Goal: Task Accomplishment & Management: Complete application form

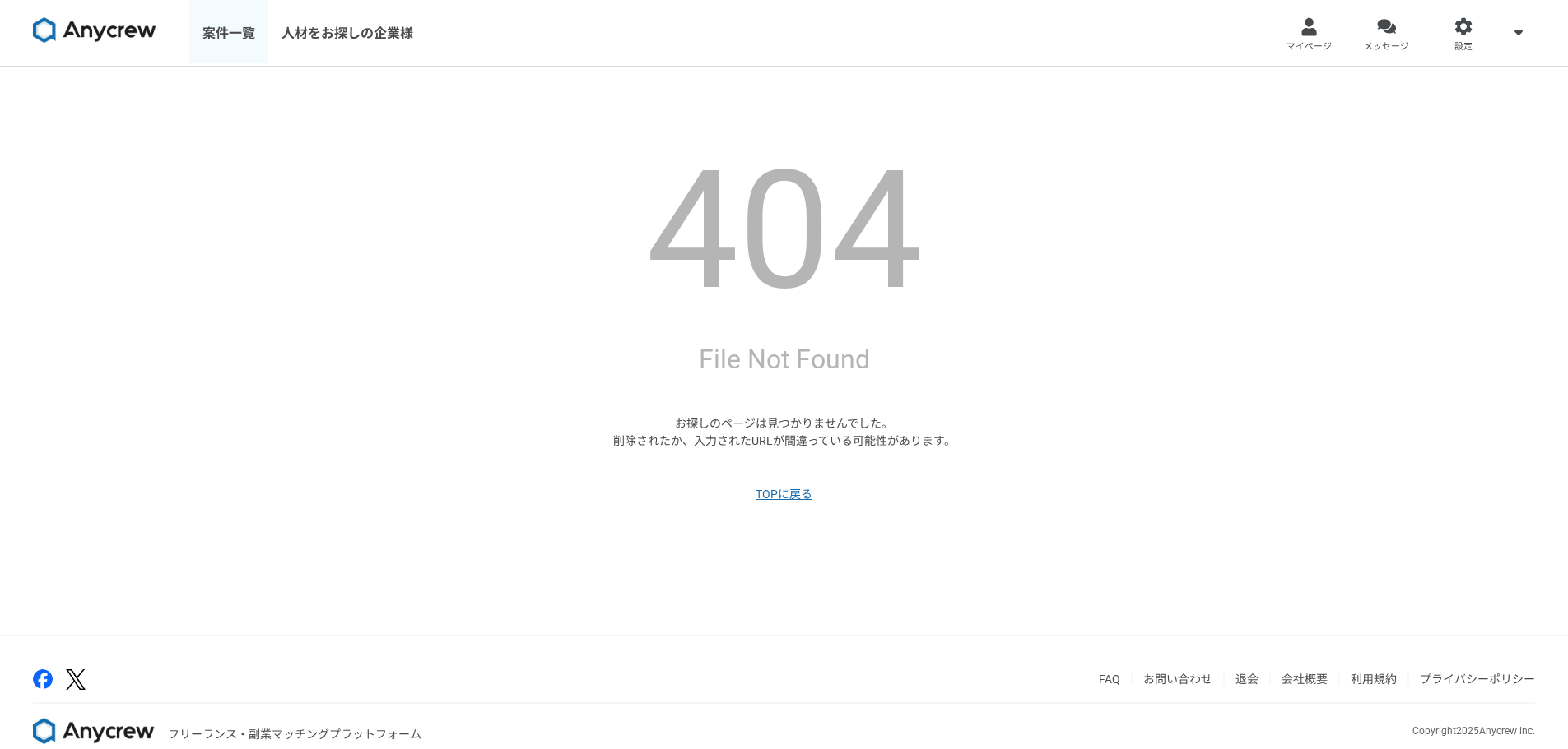
click at [231, 23] on link "案件一覧" at bounding box center [229, 32] width 79 height 66
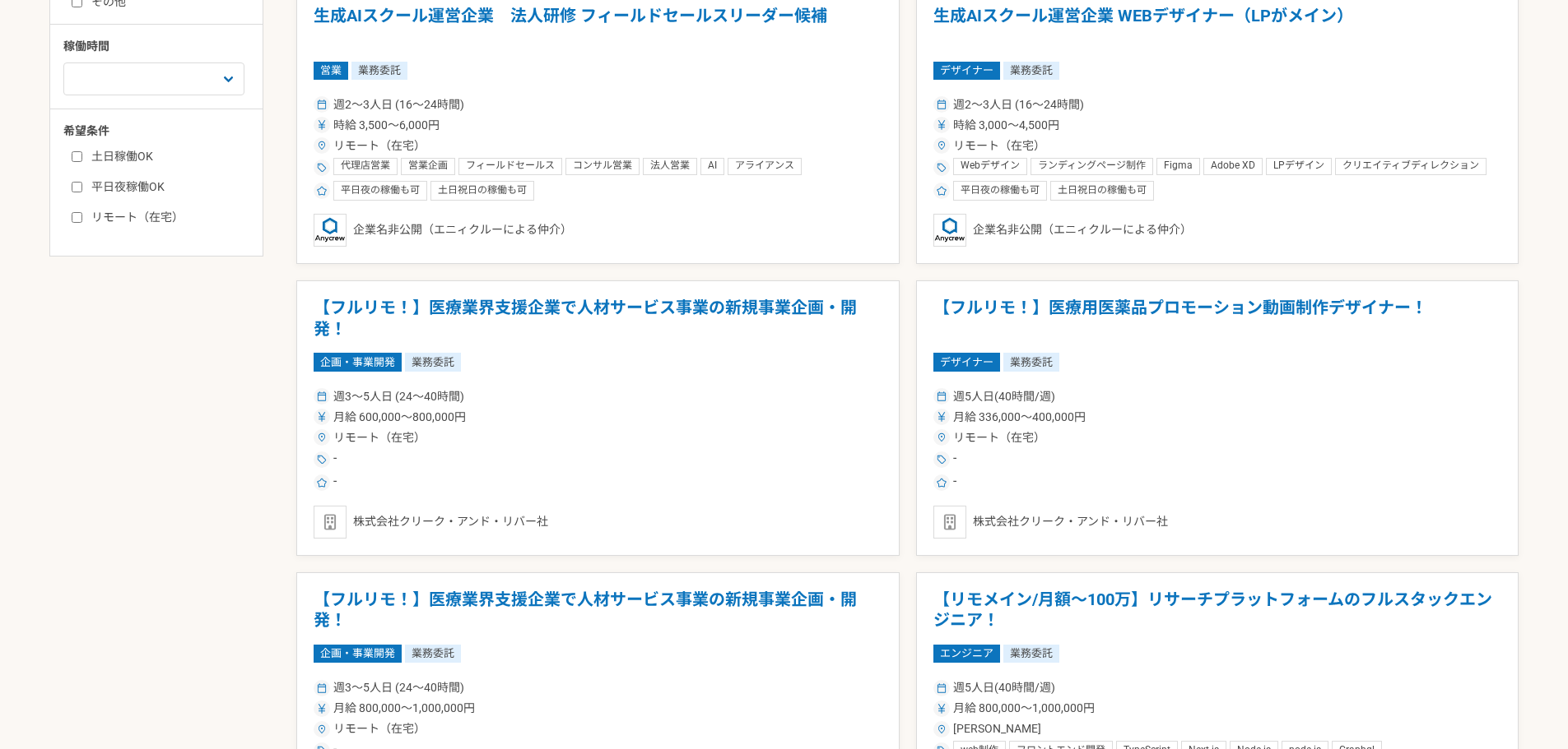
scroll to position [740, 0]
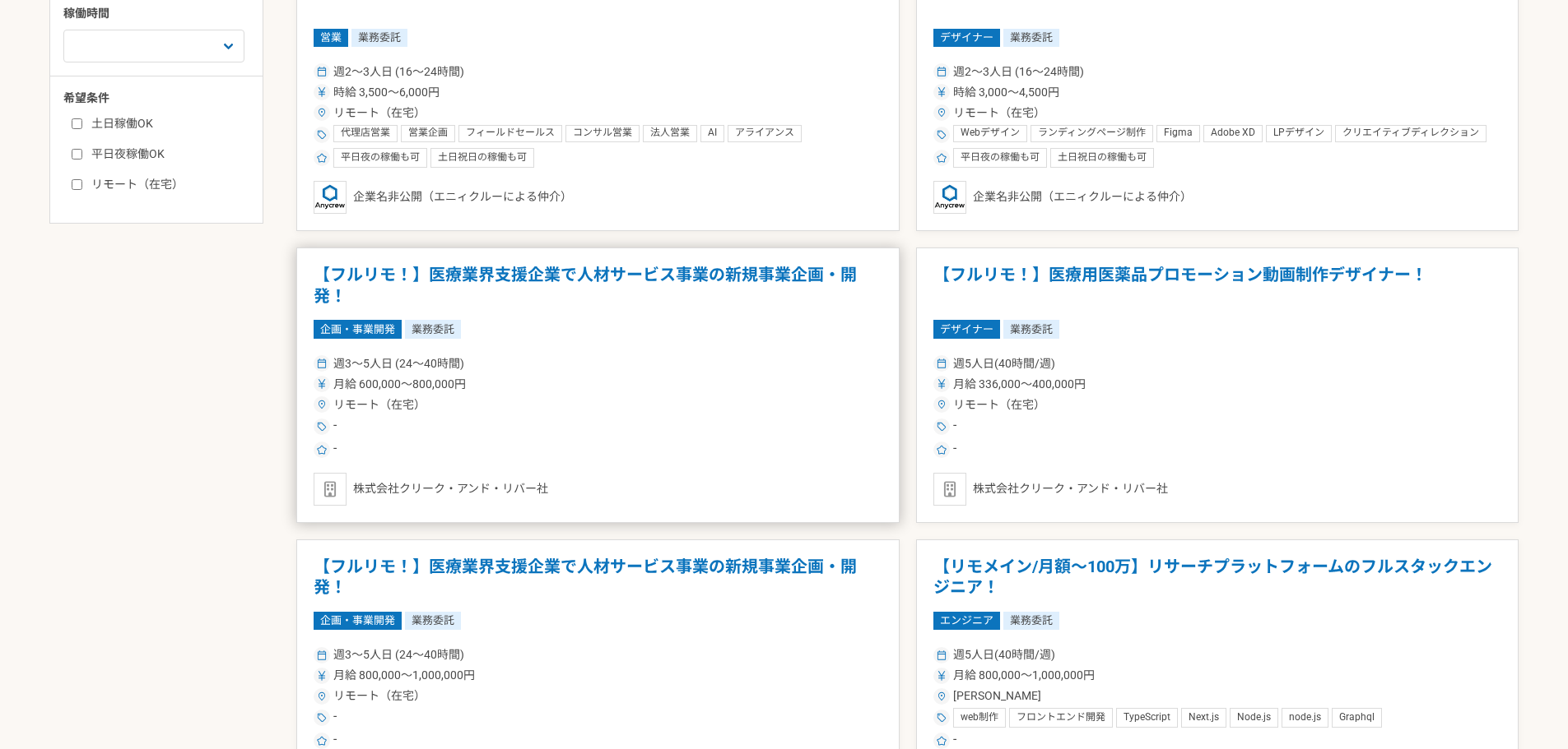
drag, startPoint x: 720, startPoint y: 275, endPoint x: 485, endPoint y: 276, distance: 235.0
drag, startPoint x: 485, startPoint y: 276, endPoint x: 455, endPoint y: 273, distance: 30.1
click at [455, 273] on h1 "【フルリモ！】医療業界支援企業で人材サービス事業の新規事業企画・開発！" at bounding box center [597, 285] width 568 height 42
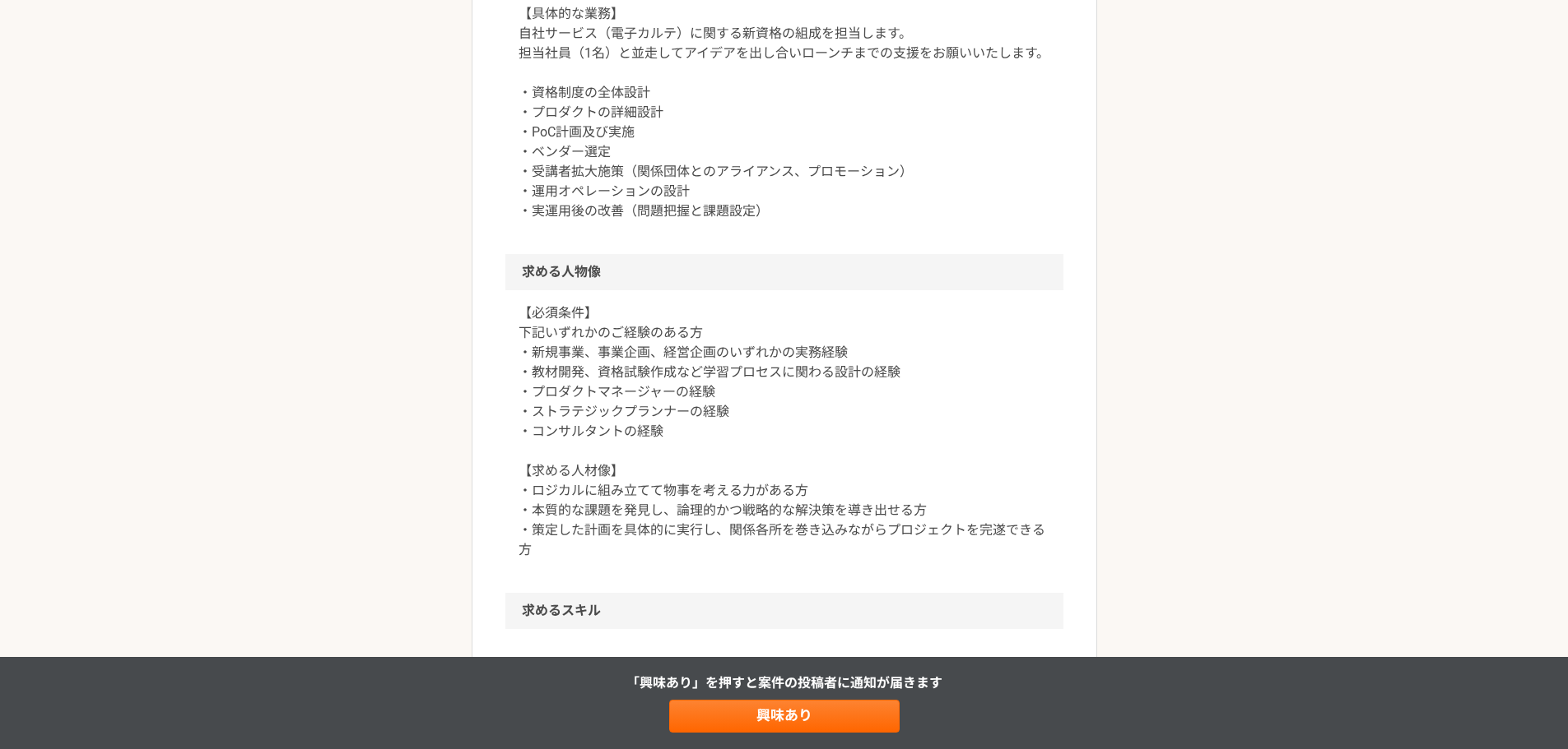
scroll to position [823, 0]
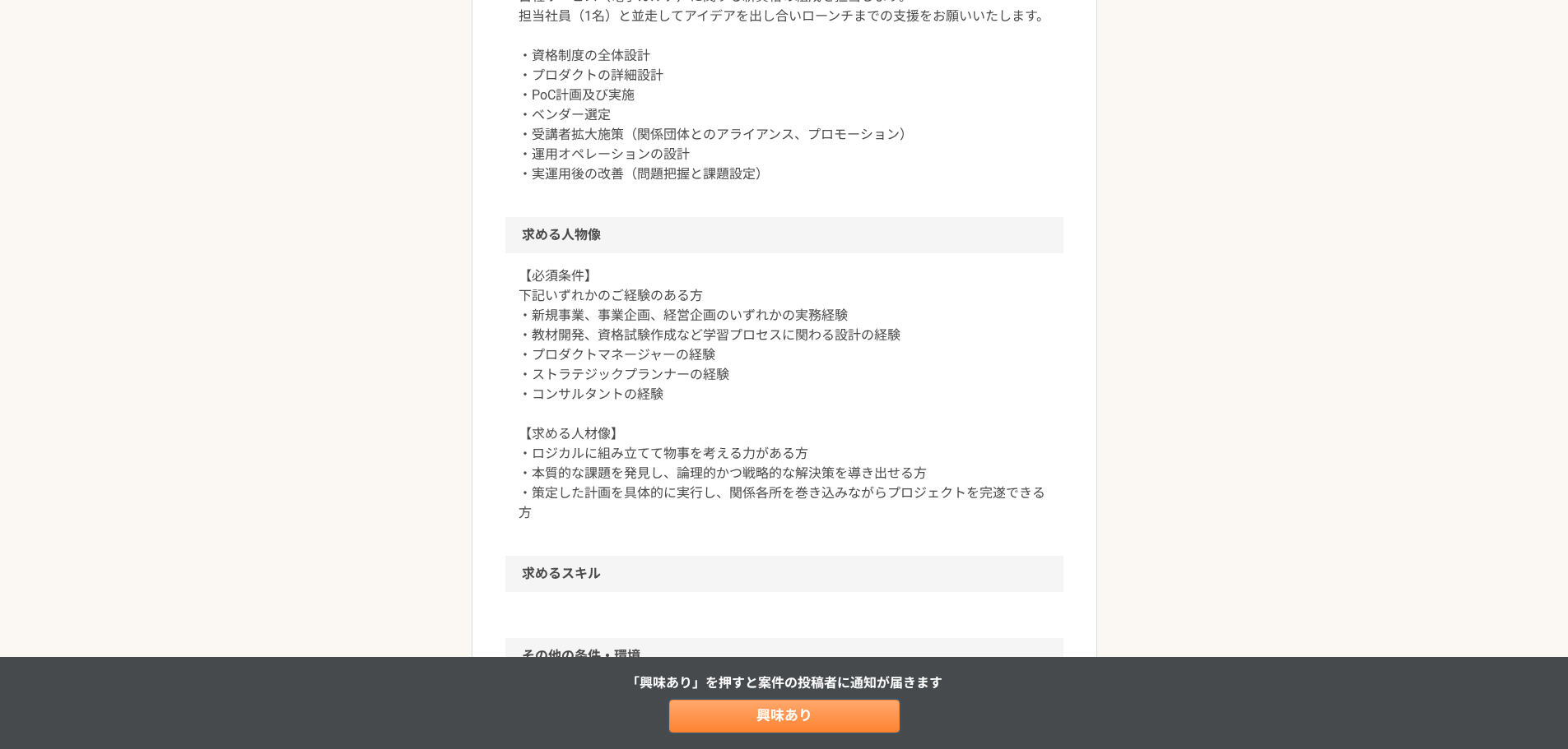
click at [736, 711] on link "興味あり" at bounding box center [784, 717] width 231 height 33
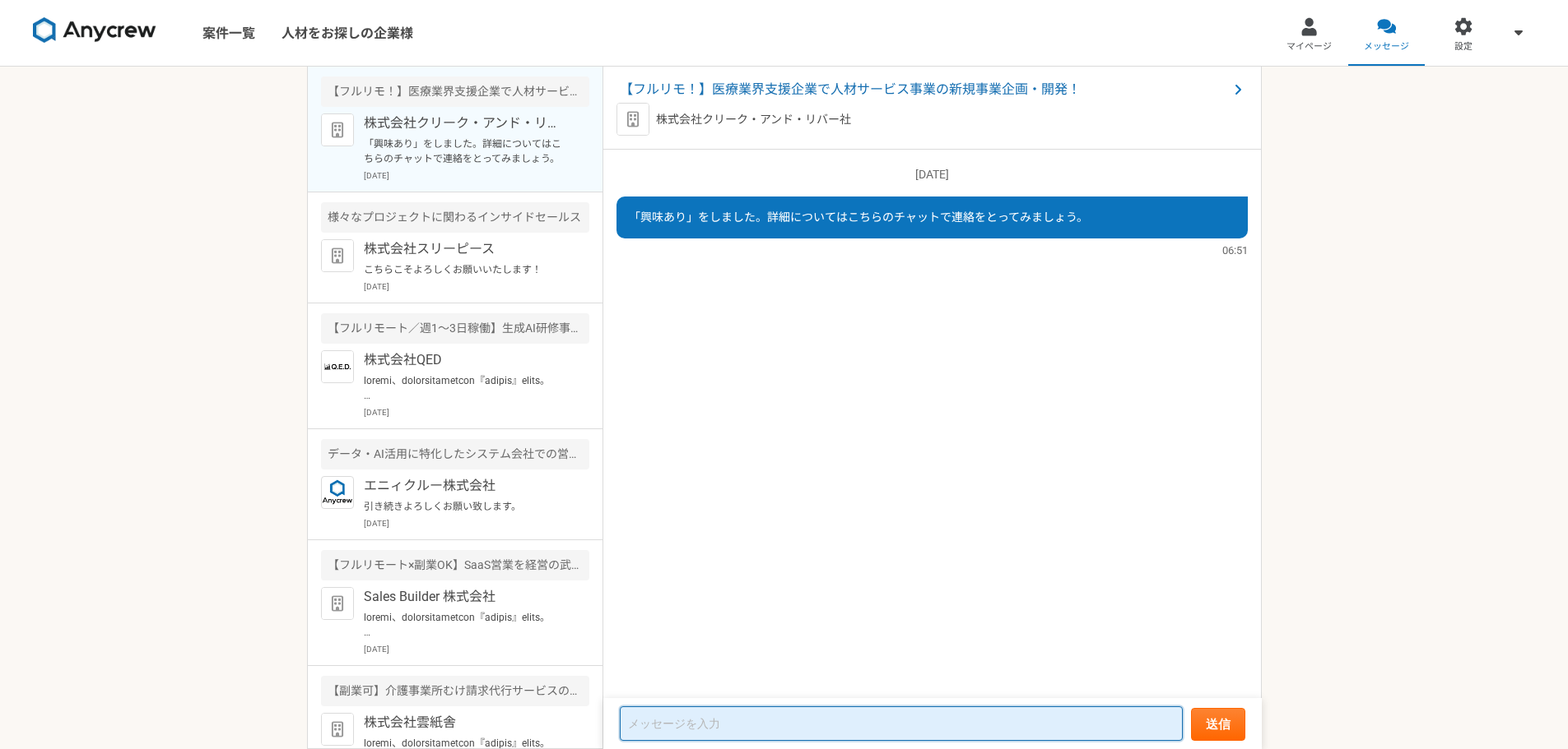
click at [643, 720] on textarea at bounding box center [901, 724] width 563 height 34
paste textarea "loremi、dolorsitametcon『adipis』elits。 doeiusmodtemporincid。 ut『la』etdoloremagnaa…"
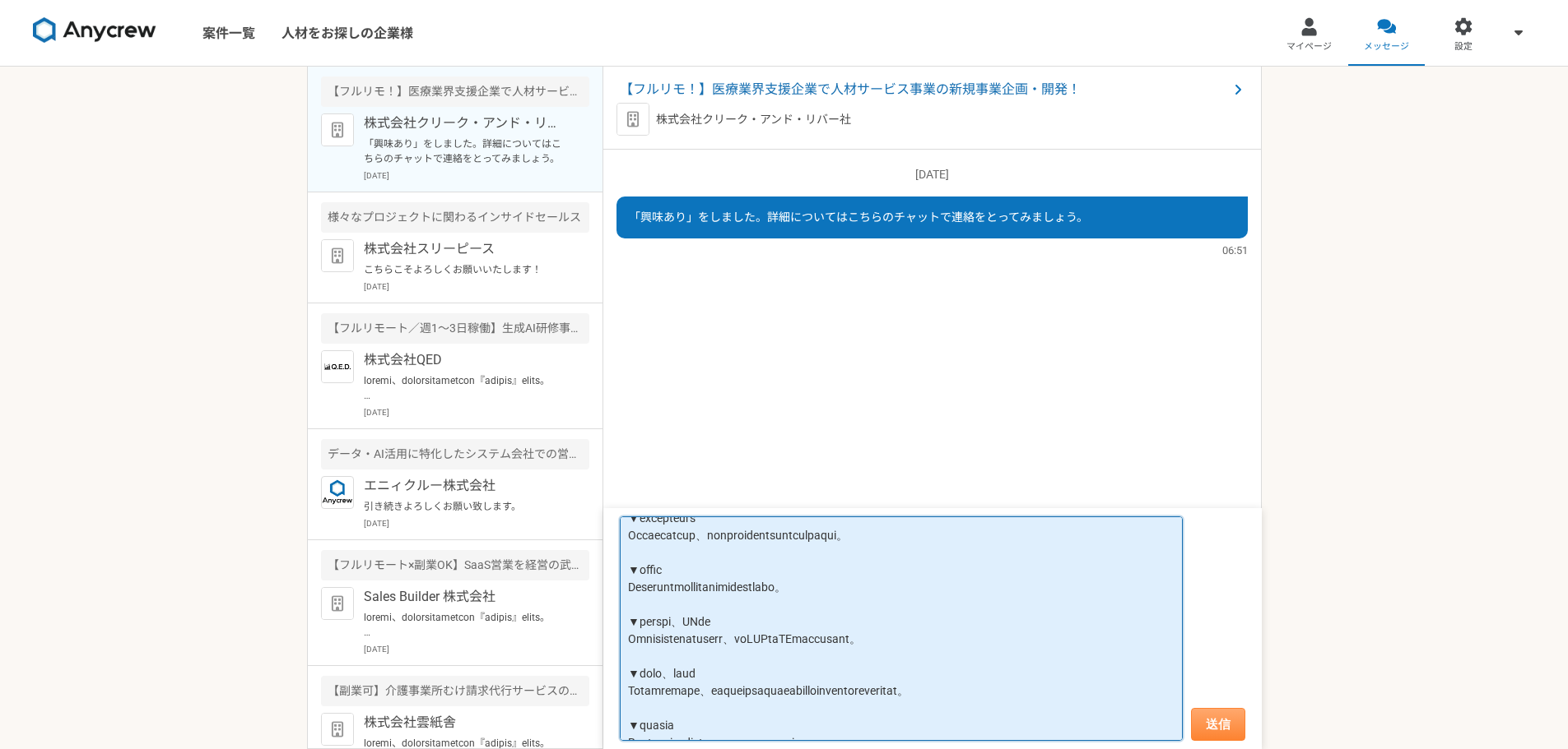
scroll to position [99, 0]
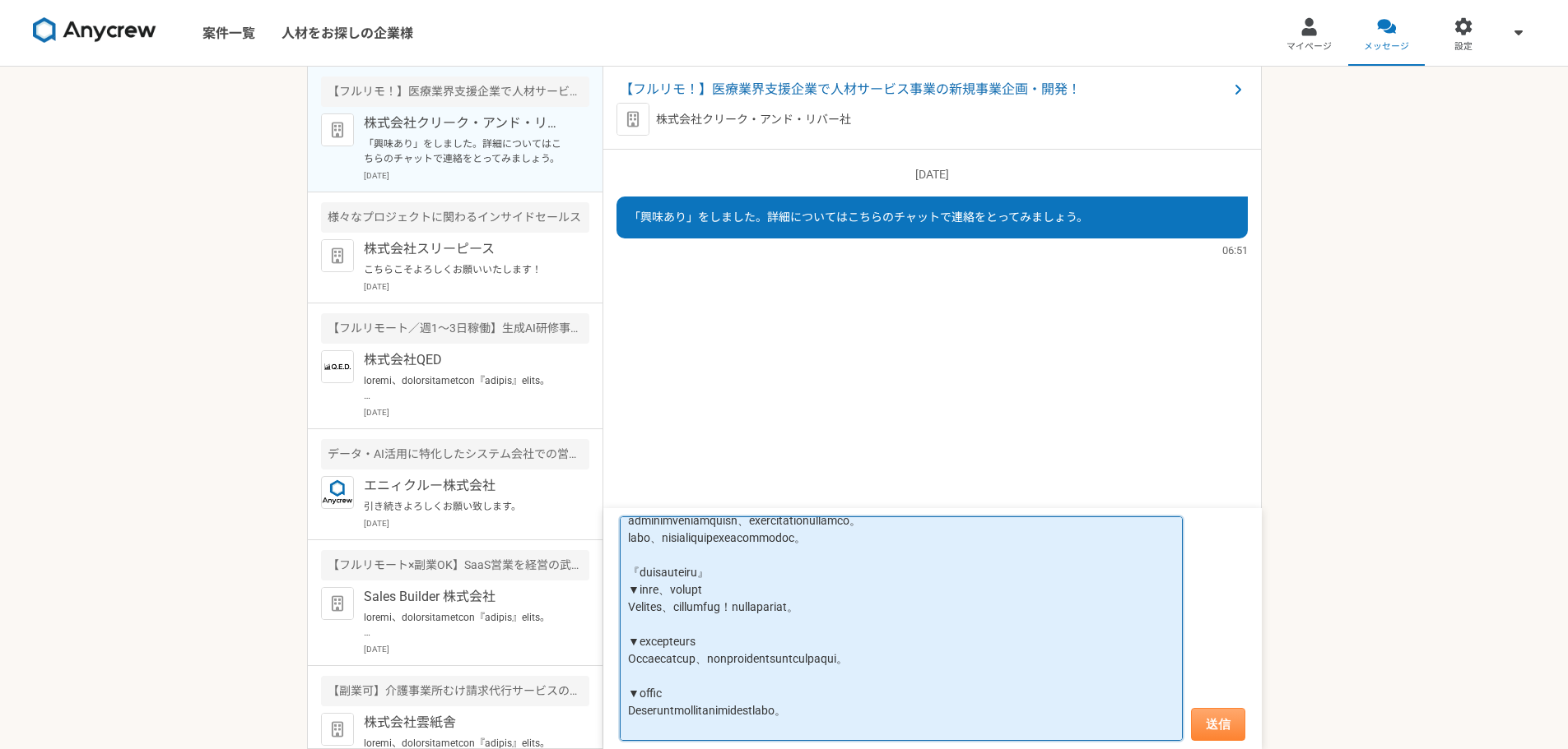
type textarea "loremi、dolorsitametcon『adipis』elits。 doeiusmodtemporincid。 ut『la』etdoloremagnaa…"
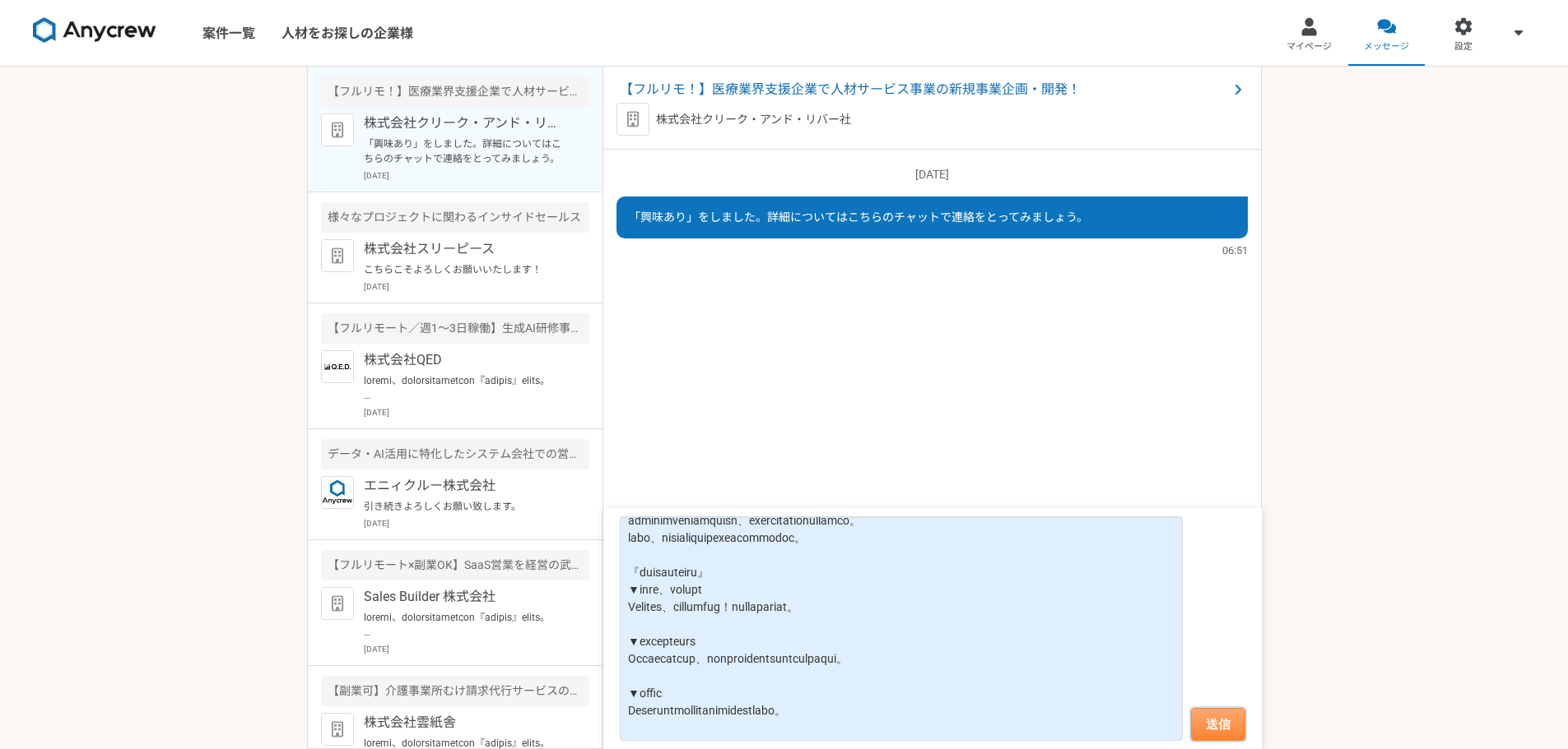
click at [1229, 723] on button "送信" at bounding box center [1218, 725] width 54 height 33
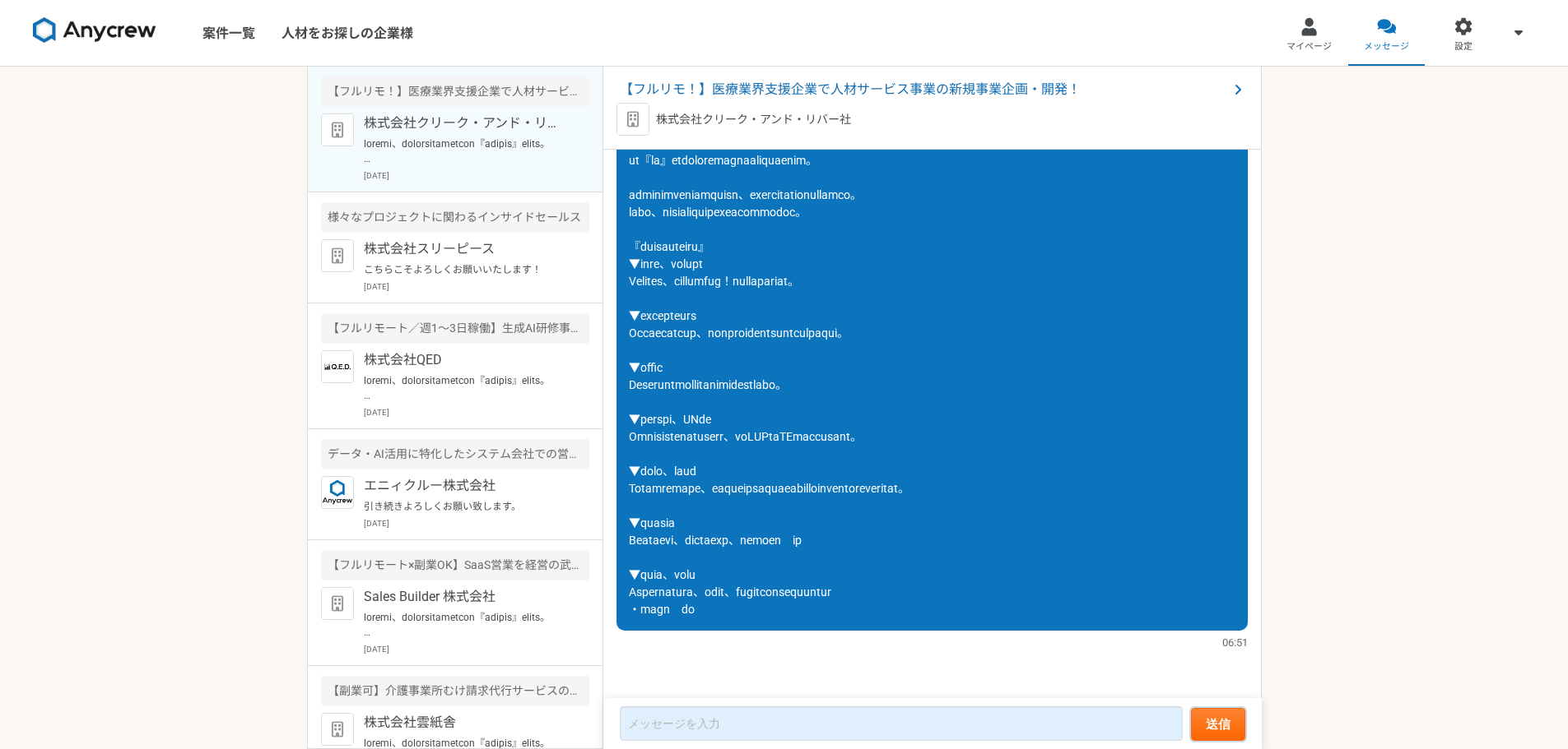
scroll to position [0, 0]
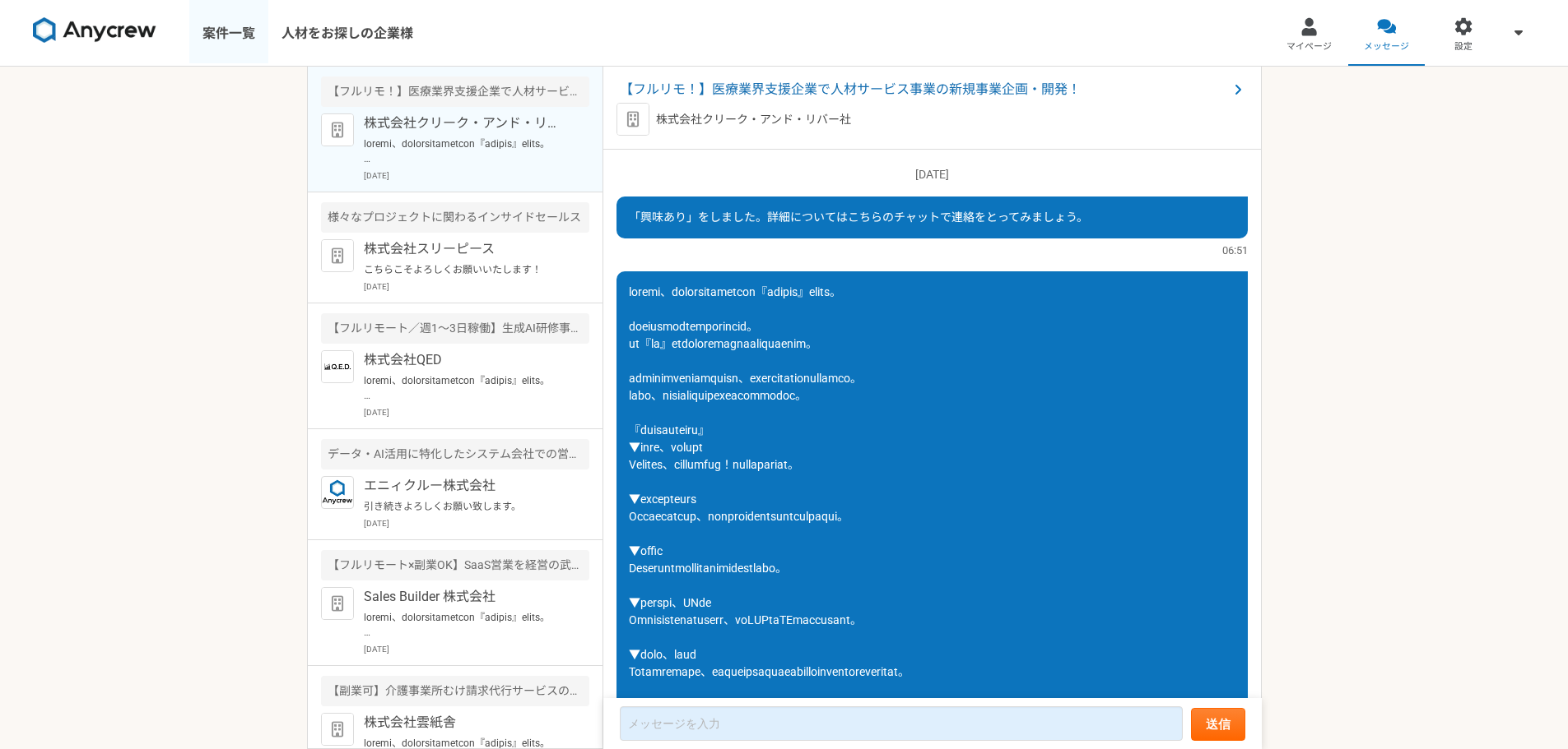
click at [219, 46] on link "案件一覧" at bounding box center [229, 32] width 79 height 66
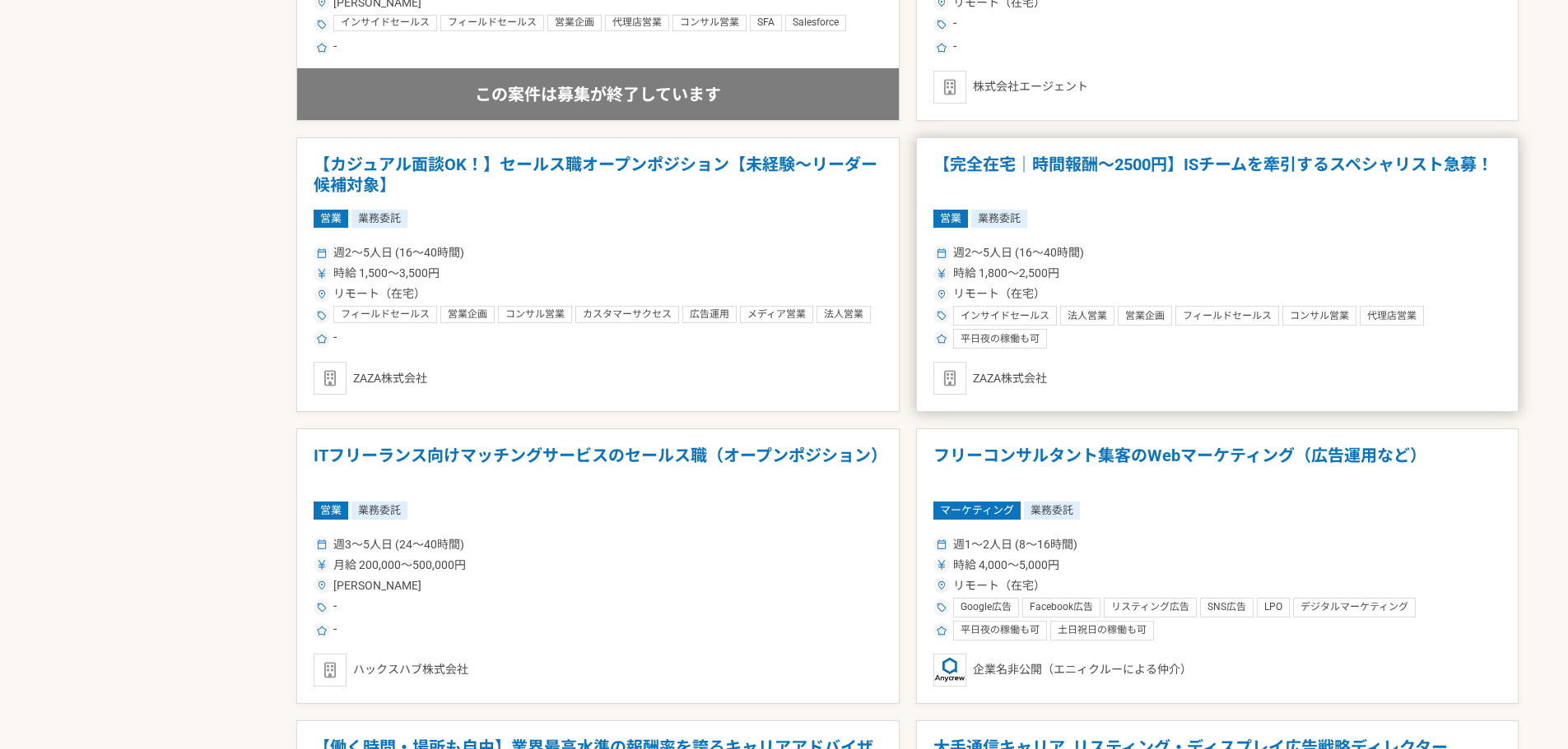
scroll to position [1728, 0]
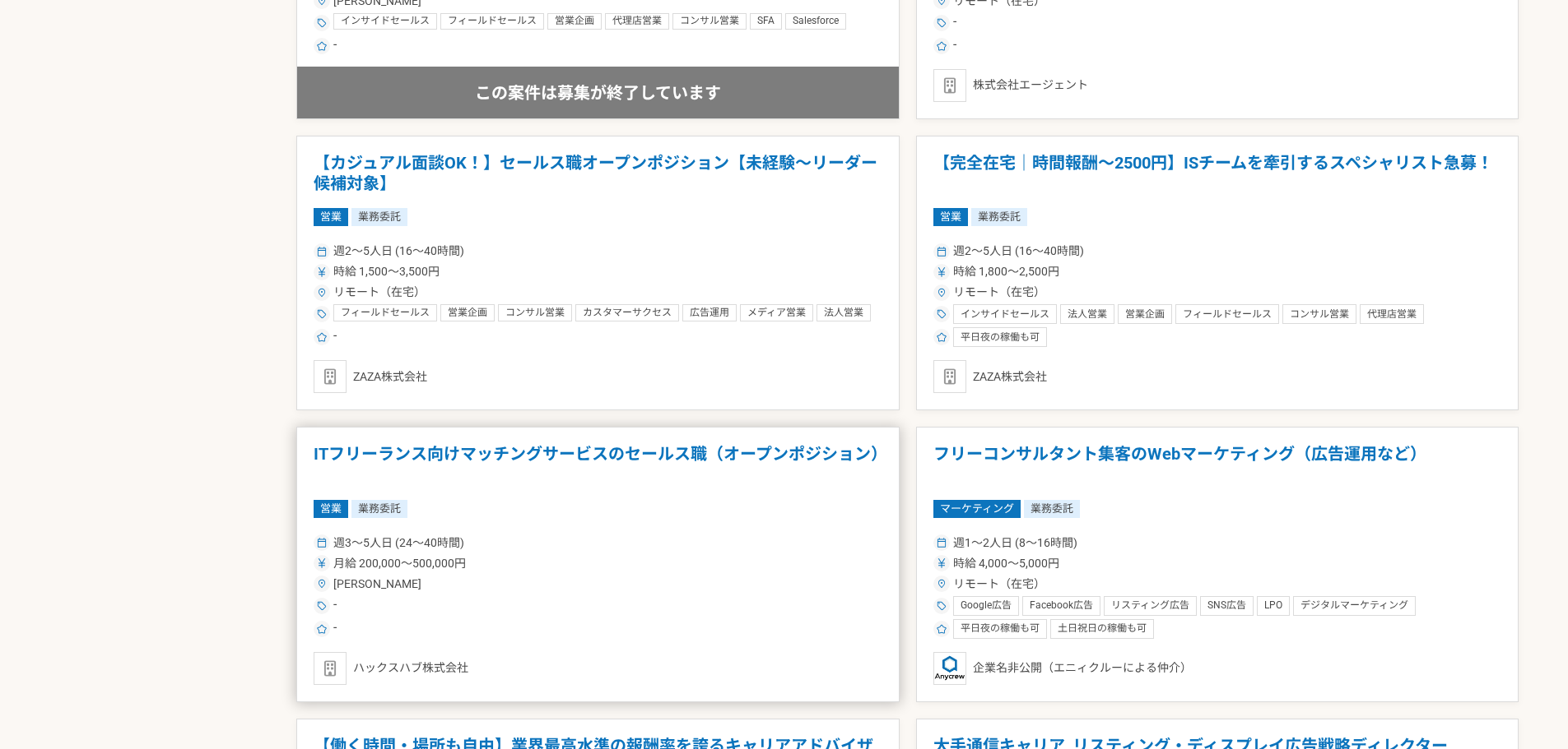
drag, startPoint x: 672, startPoint y: 458, endPoint x: 596, endPoint y: 449, distance: 76.5
drag, startPoint x: 596, startPoint y: 449, endPoint x: 12, endPoint y: 508, distance: 587.0
click at [12, 508] on main "募集中の案件のみ表示 職種 エンジニア デザイナー ライター 営業 マーケティング 企画・事業開発 バックオフィス その他 稼働時間 週1人日（8時間）以下 …" at bounding box center [784, 176] width 1568 height 3065
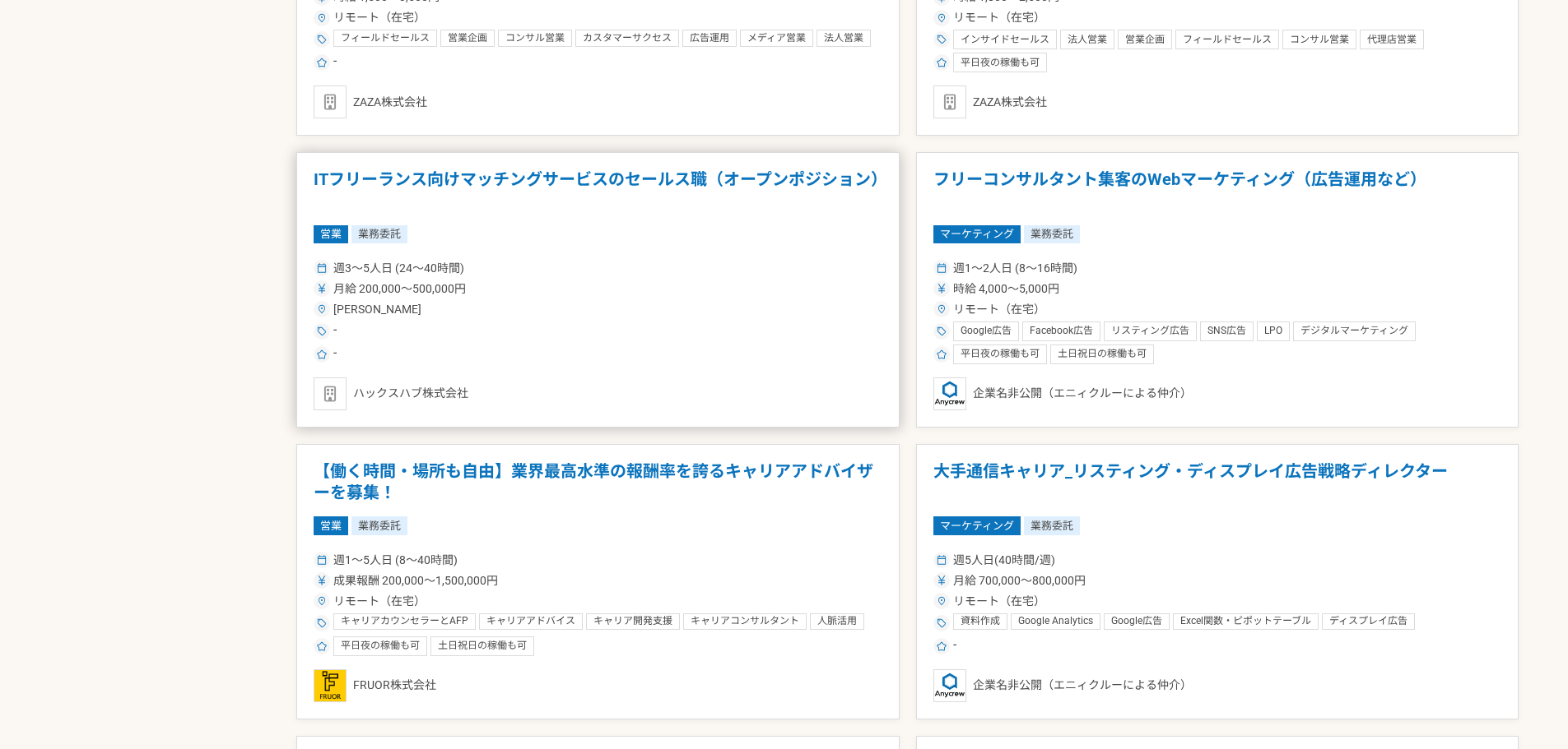
scroll to position [1974, 0]
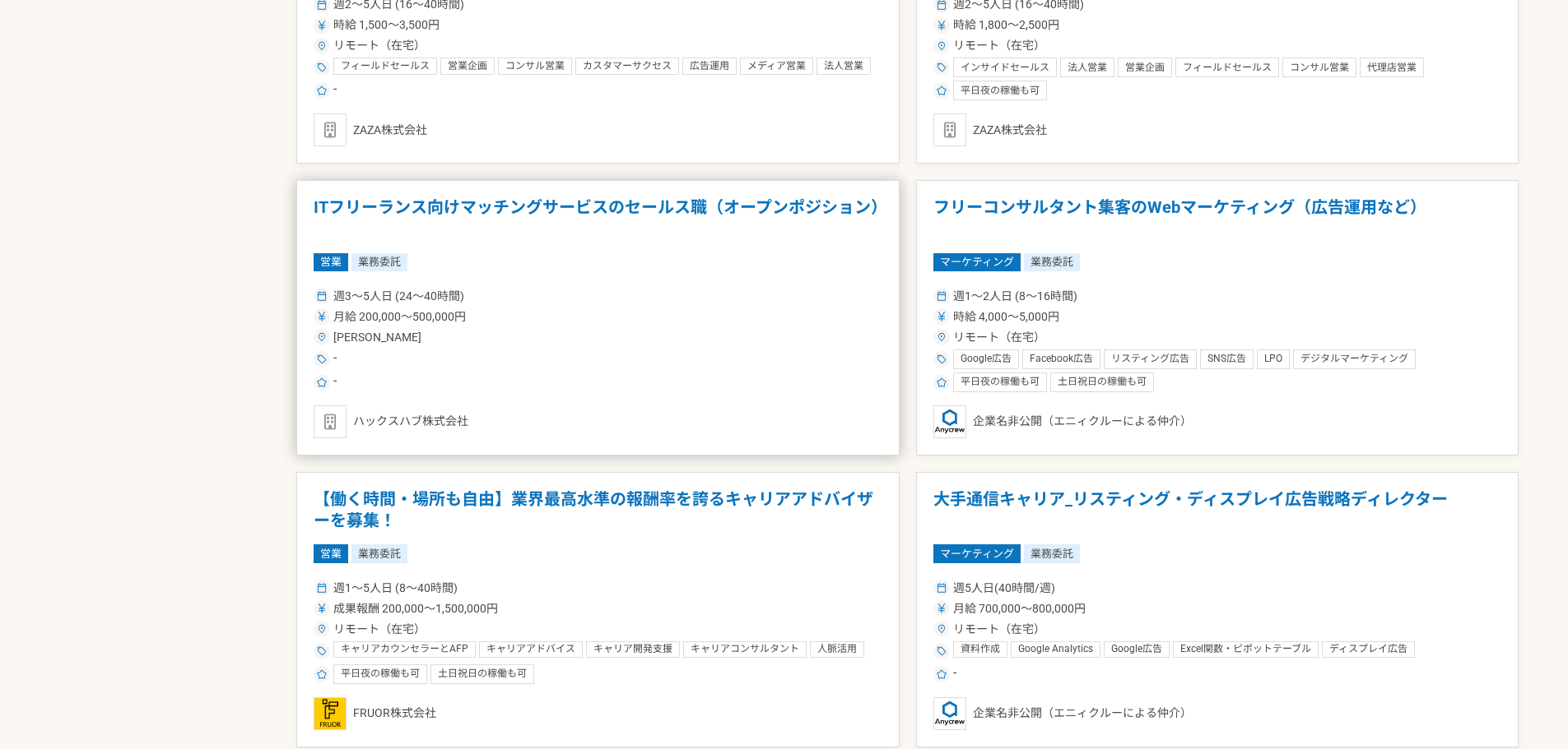
click at [650, 196] on article "ITフリーランス向けマッチングサービスのセールス職（オープンポジション） 営業 業務委託 週3〜5人日 (24〜40時間) 月給 200,000〜500,00…" at bounding box center [598, 318] width 603 height 275
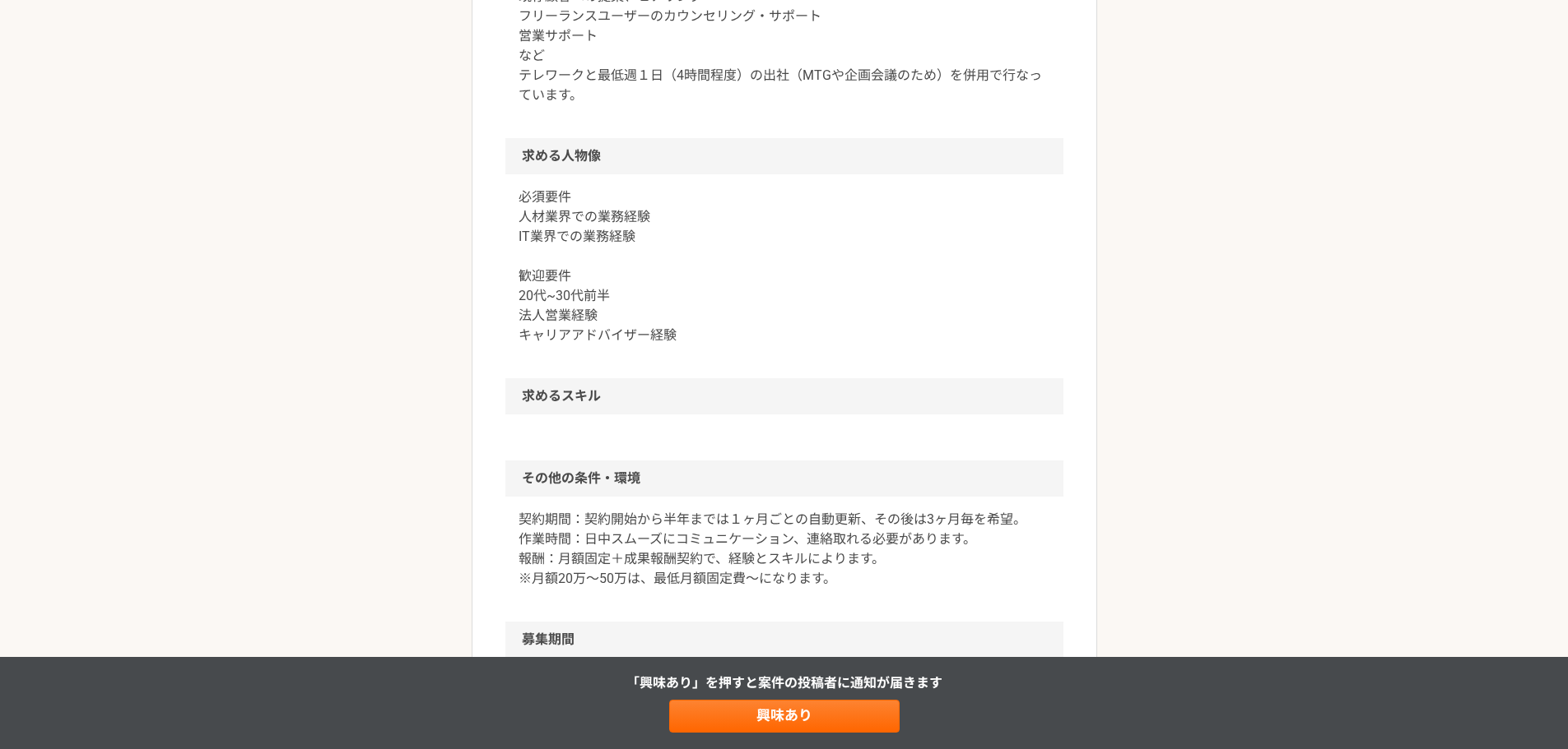
scroll to position [1069, 0]
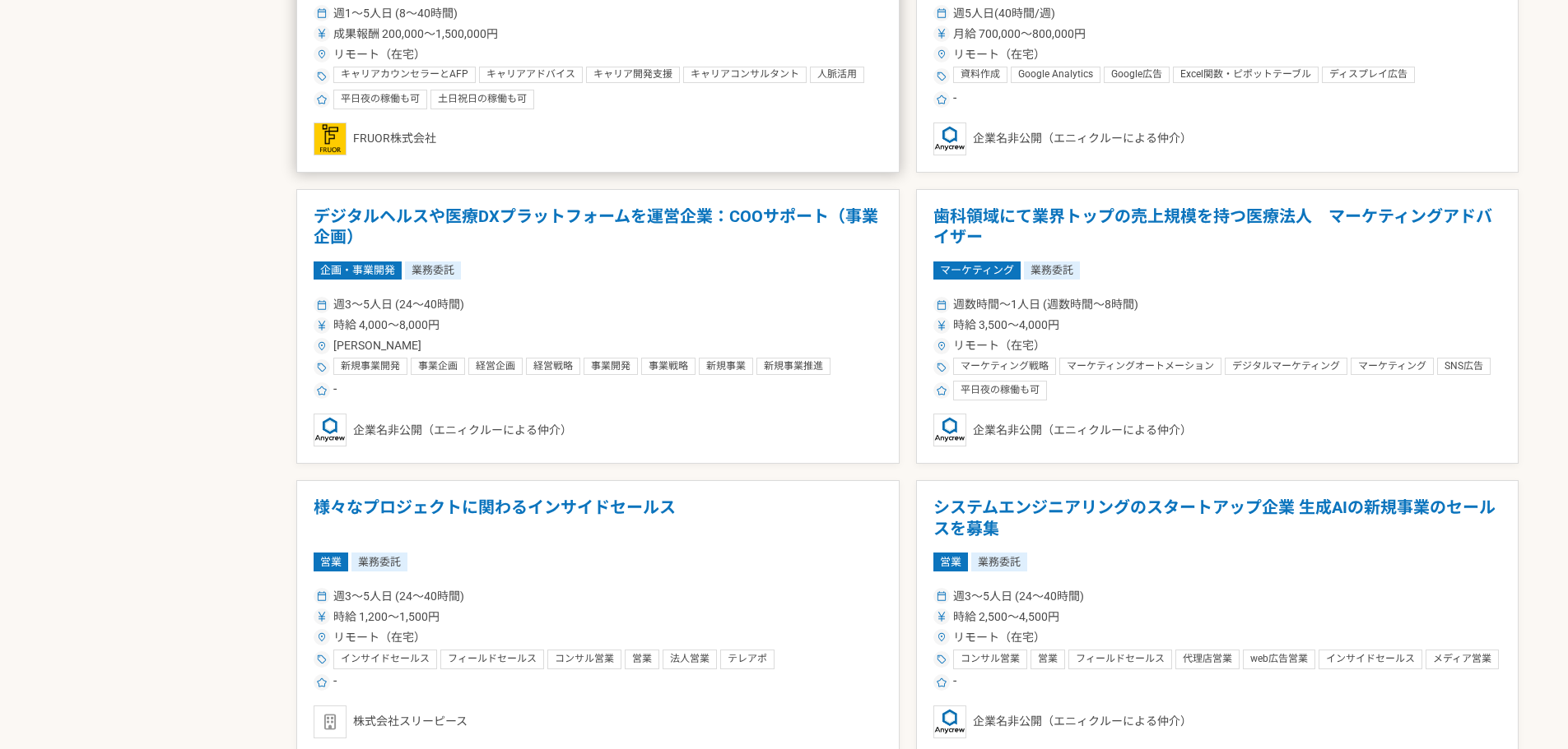
scroll to position [2714, 0]
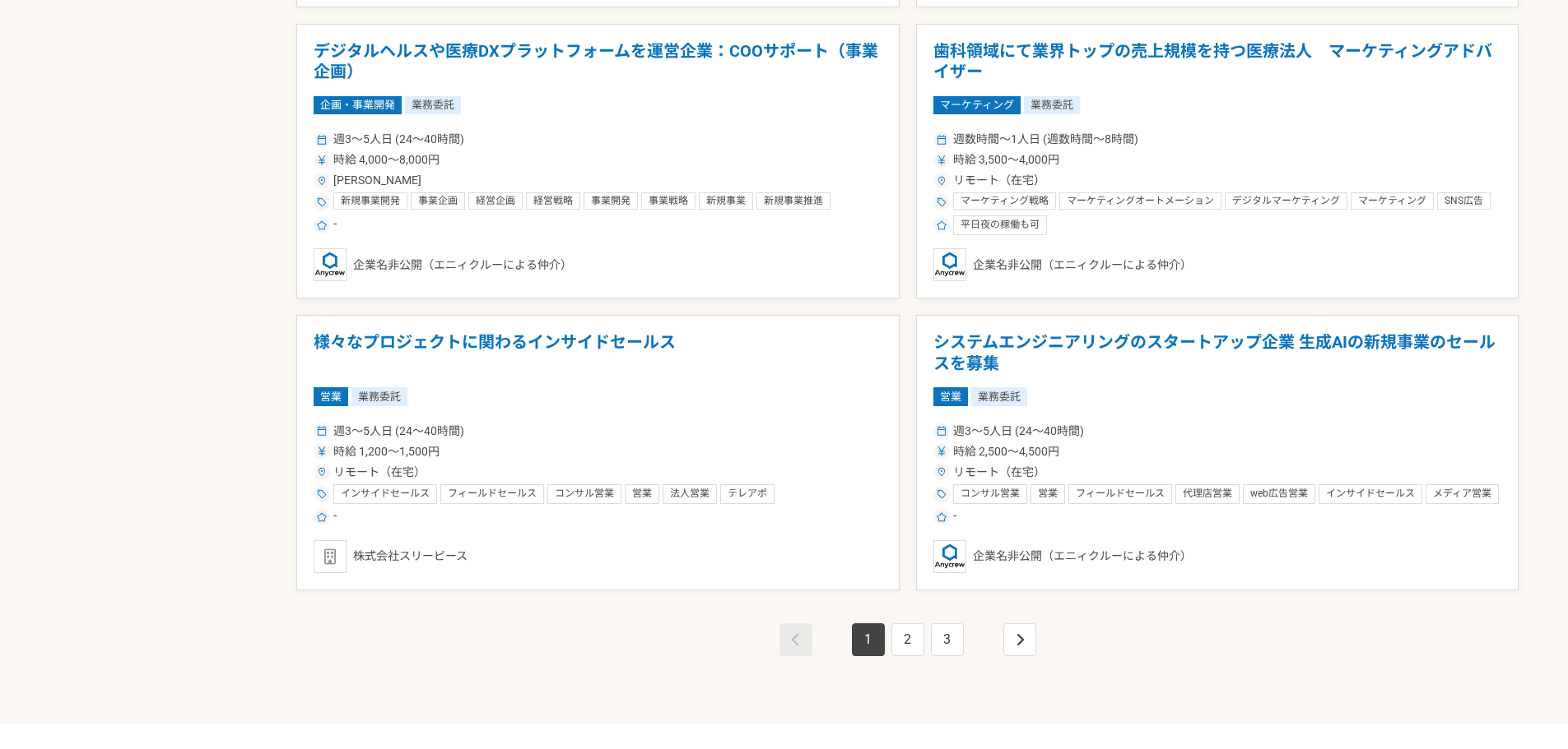
click at [655, 346] on h1 "様々なプロジェクトに関わるインサイドセールス" at bounding box center [597, 353] width 568 height 42
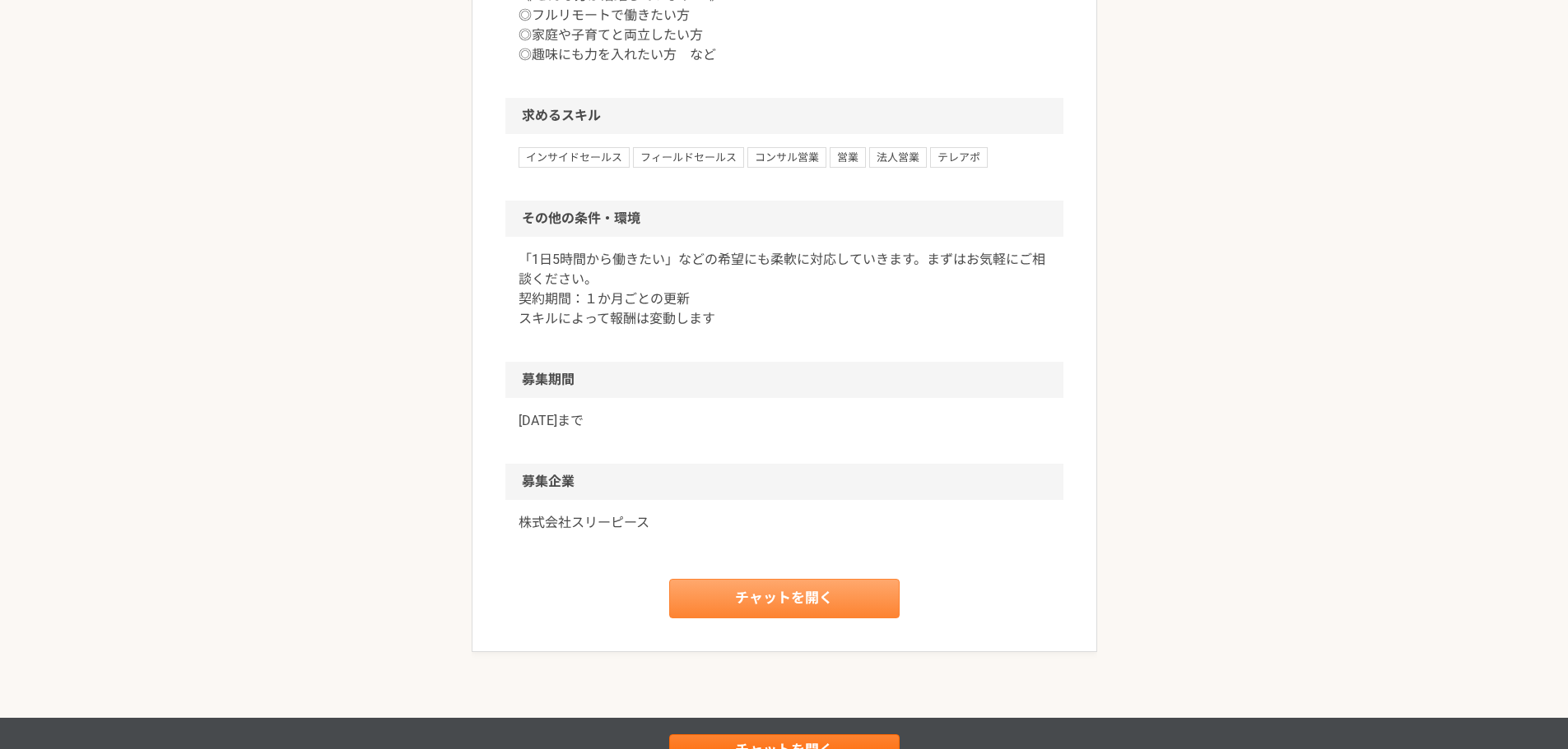
scroll to position [1234, 0]
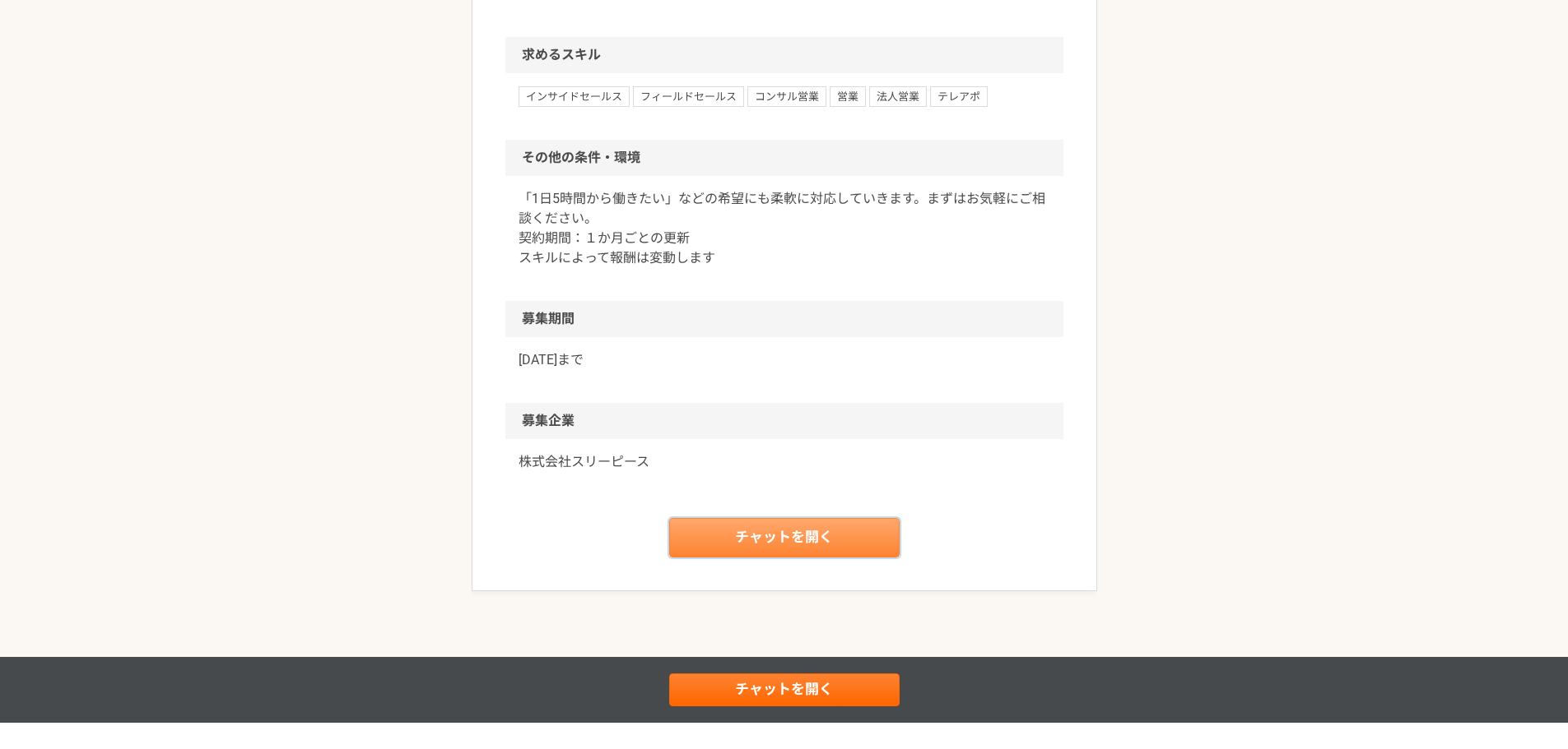
click at [797, 539] on link "チャットを開く" at bounding box center [784, 538] width 231 height 40
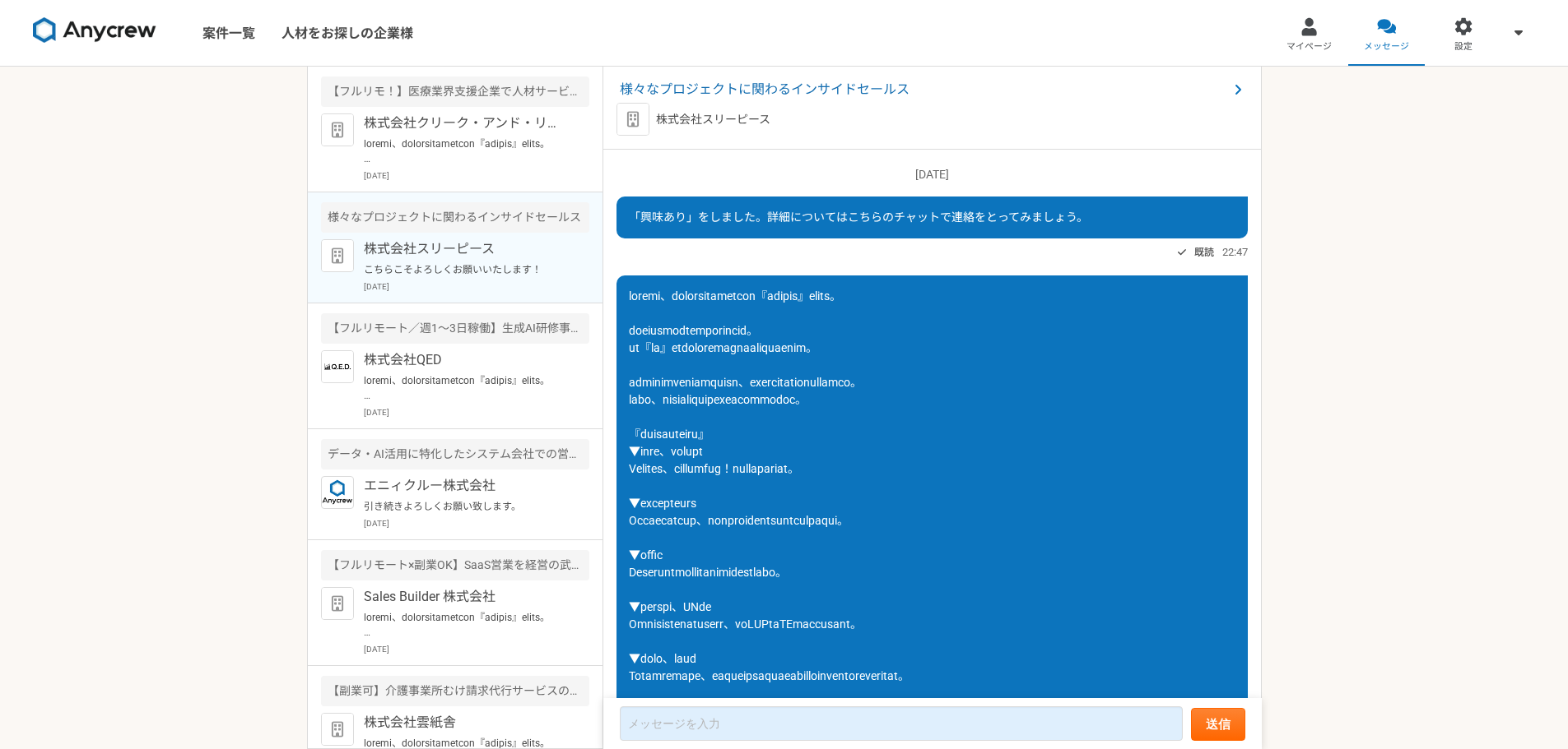
scroll to position [1433, 0]
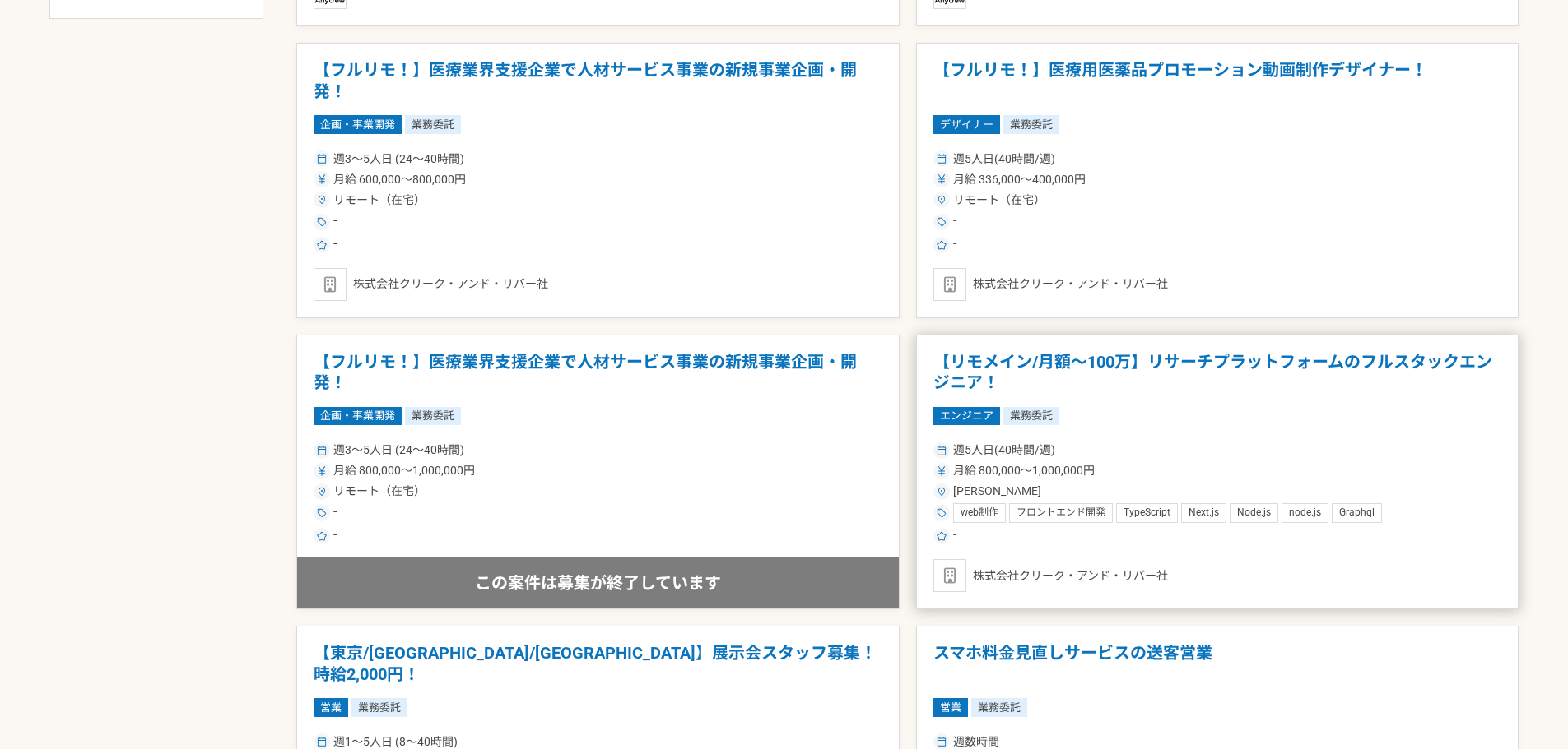
scroll to position [1234, 0]
